Goal: Information Seeking & Learning: Learn about a topic

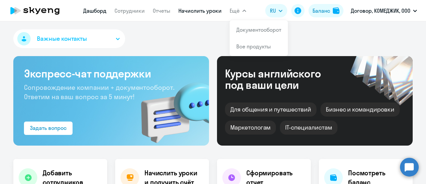
click at [207, 7] on link "Начислить уроки" at bounding box center [200, 10] width 43 height 7
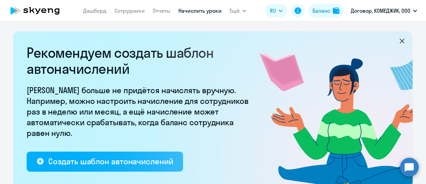
select select "10"
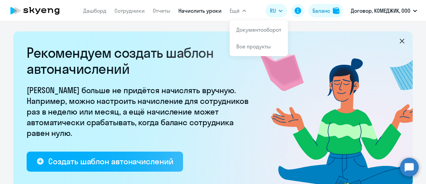
click at [239, 10] on button "Ещё" at bounding box center [238, 10] width 17 height 13
click at [122, 14] on link "Сотрудники" at bounding box center [130, 10] width 30 height 7
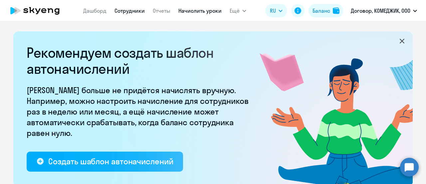
select select "30"
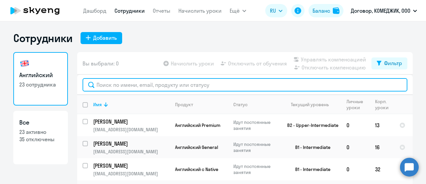
click at [174, 79] on input "text" at bounding box center [245, 84] width 325 height 13
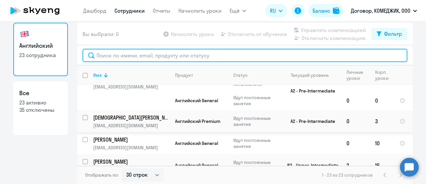
scroll to position [343, 0]
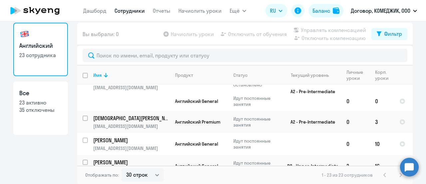
click at [51, 109] on p "35 отключены" at bounding box center [40, 109] width 43 height 7
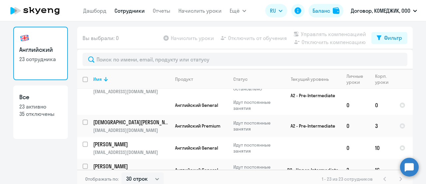
select select "30"
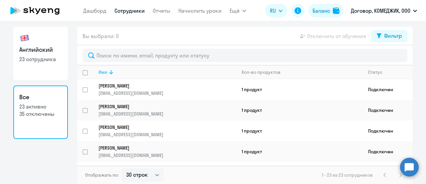
scroll to position [0, 0]
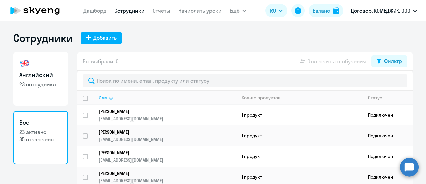
click at [42, 10] on icon at bounding box center [43, 10] width 5 height 5
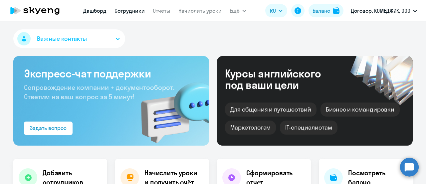
click at [133, 11] on link "Сотрудники" at bounding box center [130, 10] width 30 height 7
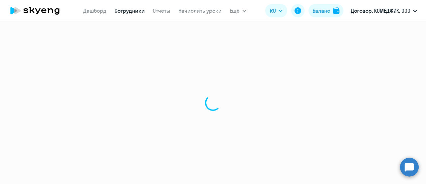
select select "30"
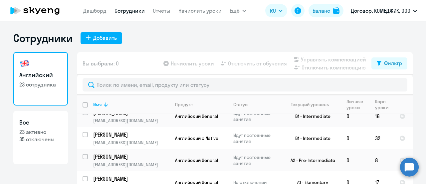
scroll to position [28, 0]
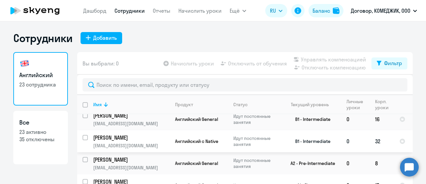
click at [83, 136] on input "select row 1794349" at bounding box center [89, 141] width 13 height 13
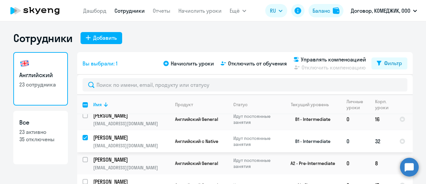
click at [83, 136] on input "deselect row 1794349" at bounding box center [89, 141] width 13 height 13
checkbox input "false"
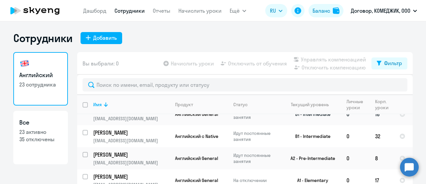
scroll to position [32, 0]
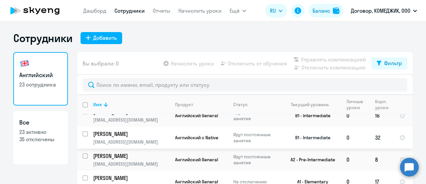
click at [152, 140] on p "[EMAIL_ADDRESS][DOMAIN_NAME]" at bounding box center [131, 142] width 76 height 6
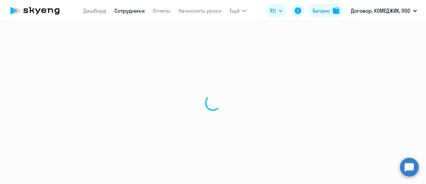
select select "english"
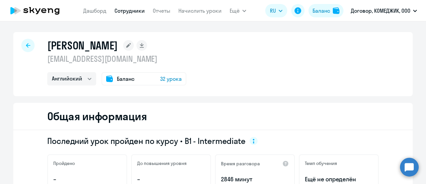
click at [21, 44] on div at bounding box center [27, 45] width 13 height 13
select select "30"
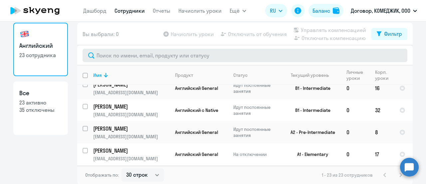
scroll to position [30, 0]
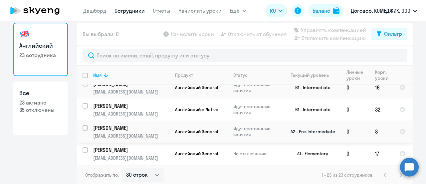
click at [228, 127] on td "Идут постоянные занятия" at bounding box center [253, 131] width 51 height 22
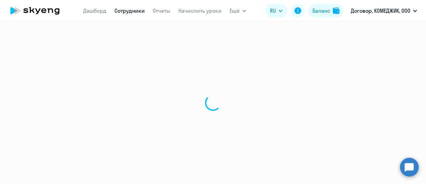
select select "english"
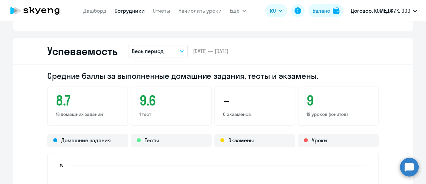
scroll to position [589, 0]
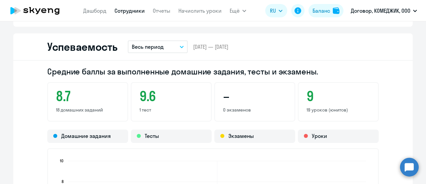
click at [154, 47] on p "Весь период" at bounding box center [148, 47] width 32 height 8
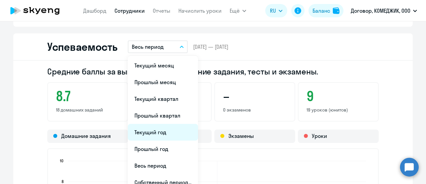
click at [146, 136] on li "Текущий год" at bounding box center [163, 132] width 70 height 17
